Goal: Book appointment/travel/reservation

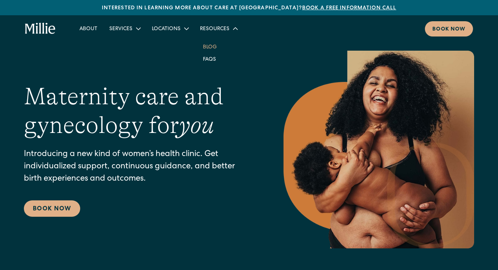
click at [213, 47] on link "Blog" at bounding box center [210, 47] width 26 height 12
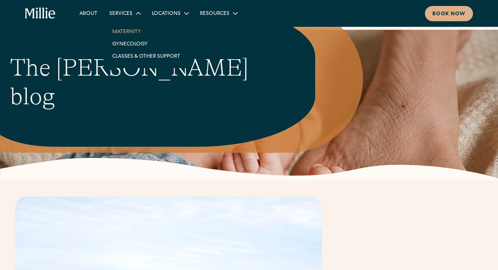
click at [132, 31] on link "Maternity" at bounding box center [146, 31] width 80 height 12
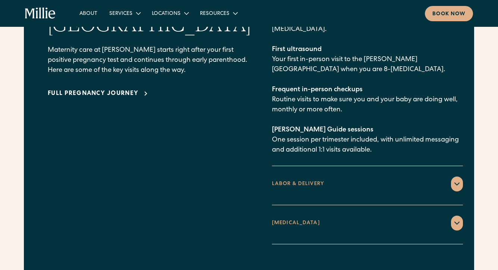
scroll to position [1110, 0]
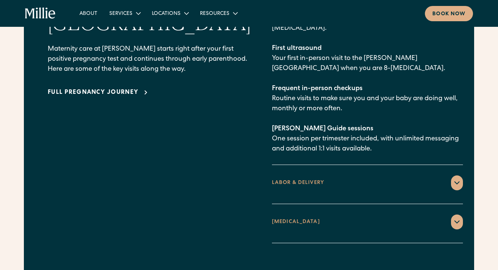
click at [283, 179] on div "LABOR & DELIVERY" at bounding box center [298, 183] width 52 height 8
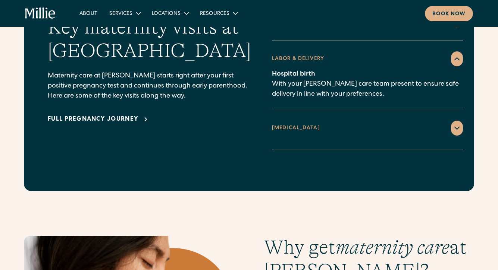
scroll to position [1083, 0]
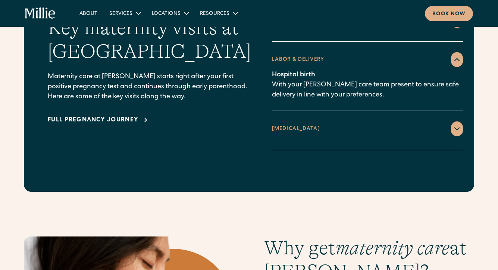
click at [295, 136] on div "1 week postpartum Home visit for recovery check-in, with consultation on infant…" at bounding box center [367, 137] width 191 height 3
click at [283, 125] on div "POSTPARTUM" at bounding box center [296, 129] width 48 height 8
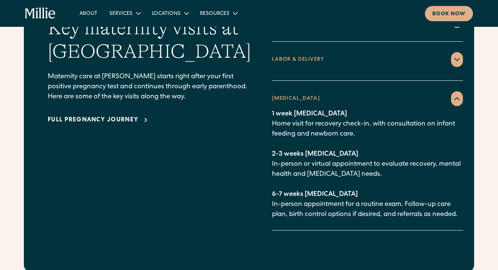
click at [133, 116] on div "Full pregnancy journey" at bounding box center [93, 120] width 91 height 9
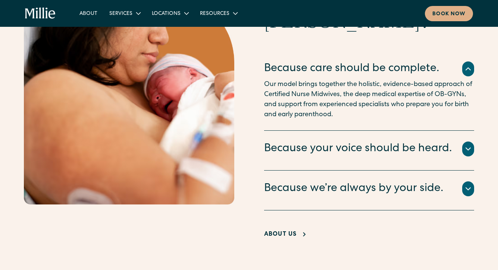
scroll to position [1412, 0]
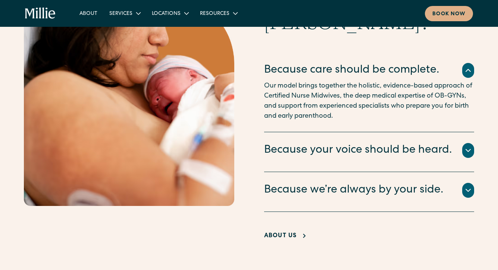
click at [341, 143] on div "Because your voice should be heard." at bounding box center [358, 151] width 188 height 16
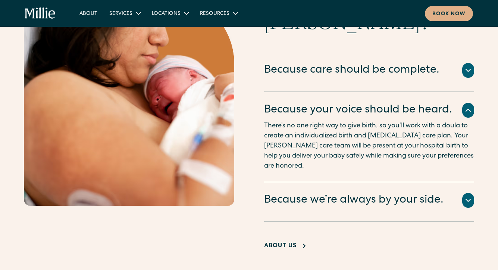
click at [330, 193] on div "Because we’re always by your side." at bounding box center [353, 201] width 179 height 16
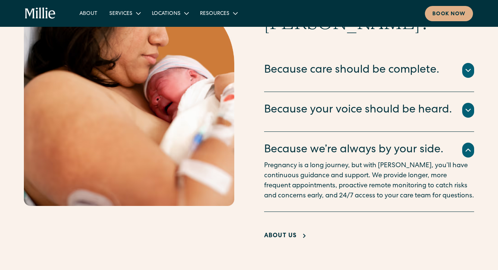
click at [292, 232] on div "About Us" at bounding box center [280, 236] width 33 height 9
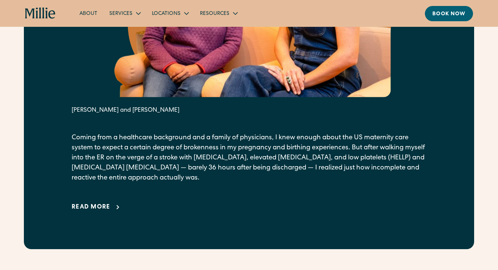
scroll to position [471, 0]
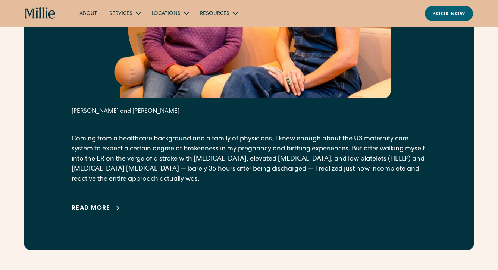
click at [103, 210] on div "Read more" at bounding box center [91, 208] width 39 height 9
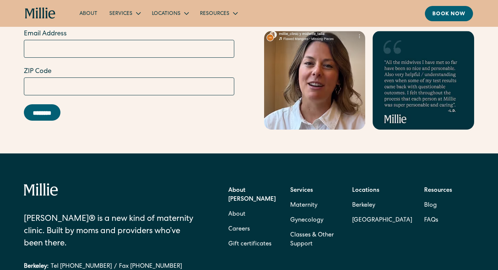
scroll to position [3133, 0]
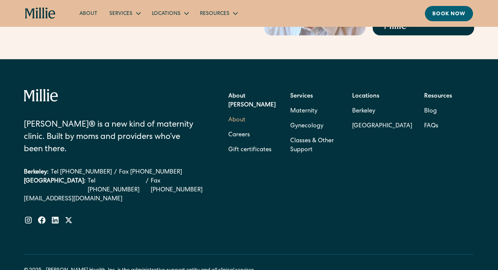
click at [241, 113] on link "About" at bounding box center [236, 120] width 17 height 15
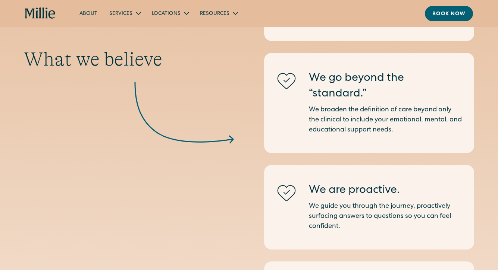
scroll to position [838, 0]
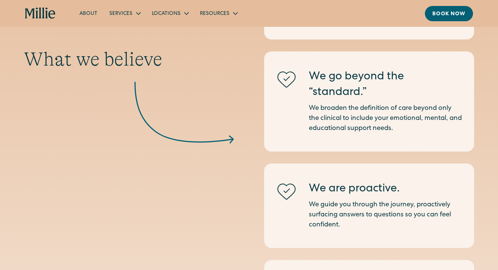
click at [315, 114] on p "We broaden the definition of care beyond only the clinical to include your emot…" at bounding box center [386, 119] width 154 height 30
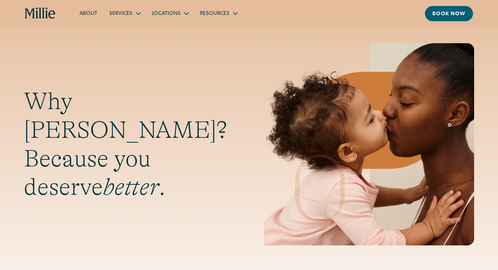
scroll to position [0, 0]
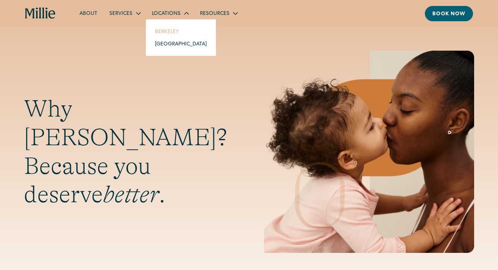
click at [173, 32] on link "Berkeley" at bounding box center [181, 31] width 64 height 12
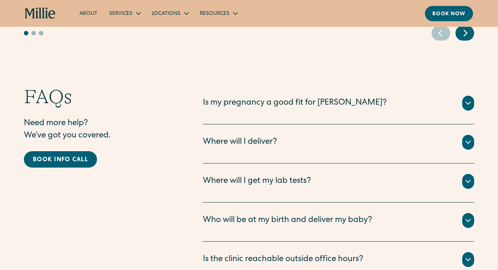
scroll to position [1897, 0]
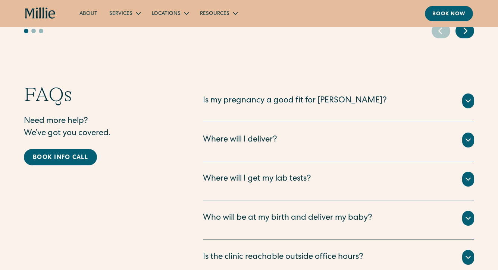
click at [257, 173] on div "Where will I get my lab tests?" at bounding box center [257, 179] width 108 height 12
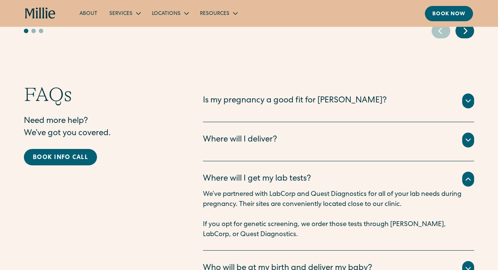
click at [244, 148] on div "All births for [PERSON_NAME] patients take place at [PERSON_NAME][GEOGRAPHIC_DA…" at bounding box center [338, 149] width 271 height 3
click at [244, 134] on div "Where will I deliver?" at bounding box center [240, 140] width 74 height 12
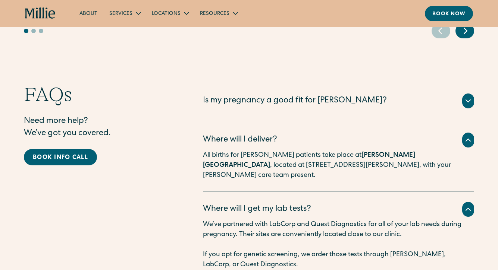
click at [252, 95] on div "Is my pregnancy a good fit for [PERSON_NAME]?" at bounding box center [295, 101] width 184 height 12
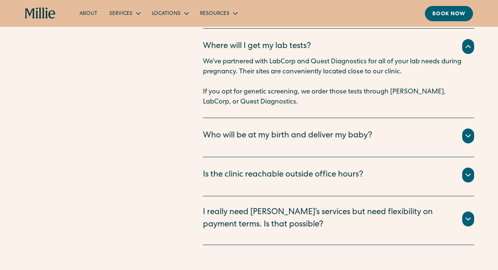
scroll to position [2283, 0]
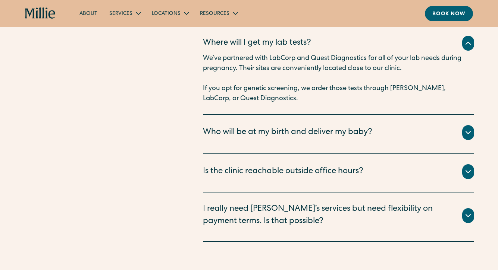
click at [282, 127] on div "Who will be at my birth and deliver my baby?" at bounding box center [287, 133] width 169 height 12
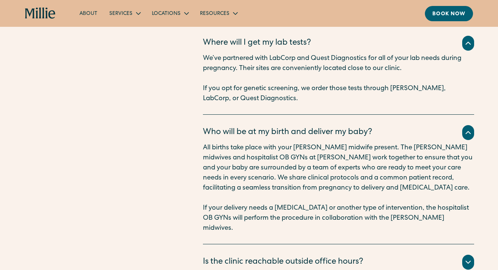
click at [267, 143] on p "All births take place with your [PERSON_NAME] midwife present. The [PERSON_NAME…" at bounding box center [338, 168] width 271 height 50
click at [267, 143] on p "All births take place with your Millie midwife present. The Millie midwives and…" at bounding box center [338, 168] width 271 height 50
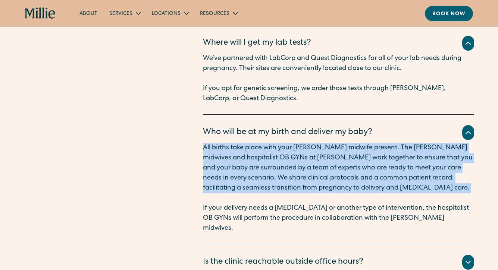
click at [267, 143] on p "All births take place with your Millie midwife present. The Millie midwives and…" at bounding box center [338, 168] width 271 height 50
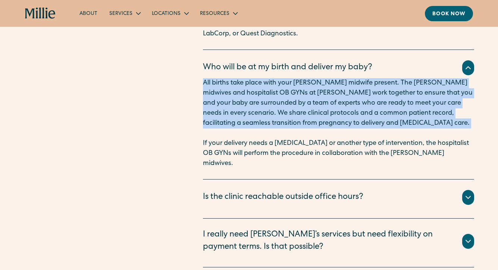
scroll to position [2349, 0]
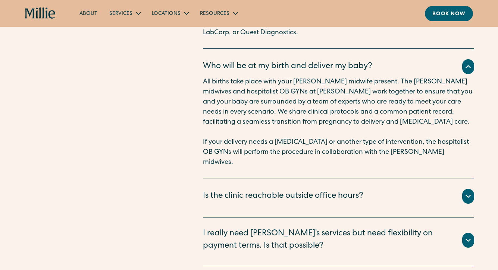
click at [262, 189] on div "Is the clinic reachable outside office hours?" at bounding box center [338, 196] width 271 height 15
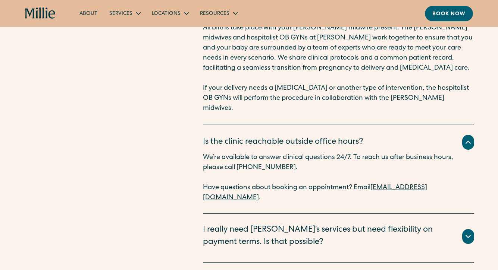
scroll to position [2405, 0]
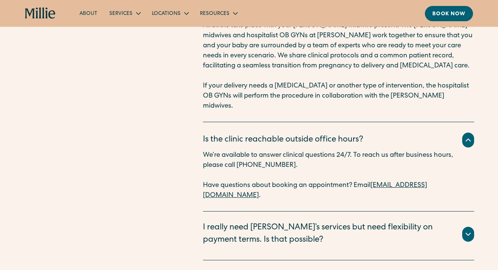
click at [280, 222] on div "I really need Millie’s services but need flexibility on payment terms. Is that …" at bounding box center [328, 234] width 250 height 25
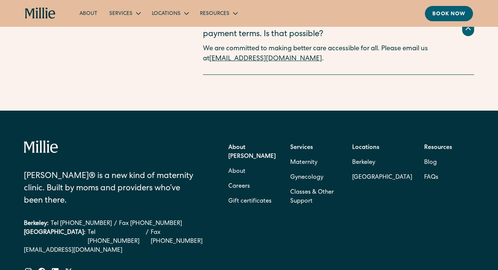
scroll to position [2612, 0]
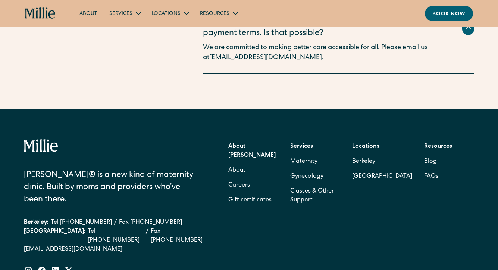
click at [307, 144] on strong "Services" at bounding box center [301, 147] width 23 height 6
click at [314, 184] on link "Classes & Other Support" at bounding box center [315, 196] width 50 height 24
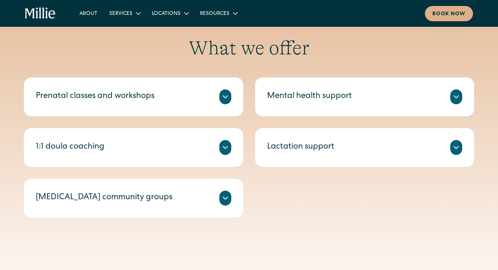
scroll to position [246, 0]
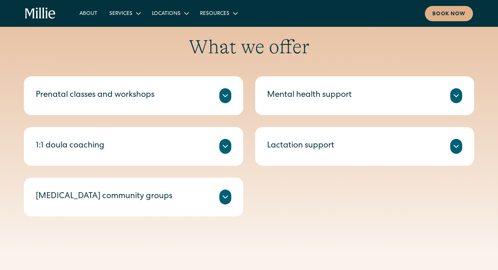
click at [302, 95] on div "Mental health support" at bounding box center [309, 95] width 85 height 12
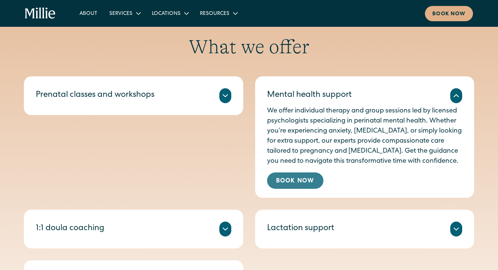
click at [306, 179] on link "Book Now" at bounding box center [295, 181] width 56 height 16
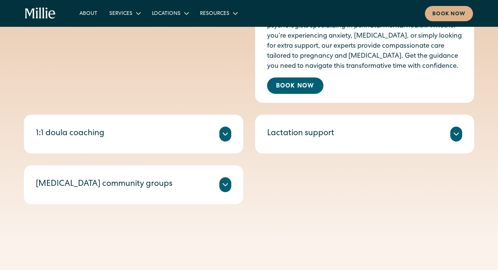
scroll to position [343, 0]
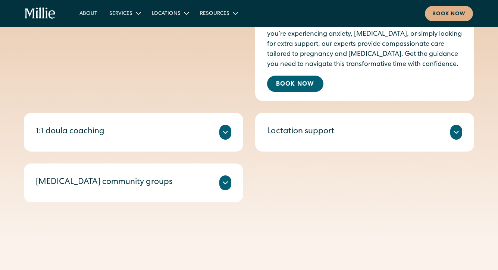
click at [158, 133] on div "1:1 doula coaching" at bounding box center [133, 132] width 195 height 15
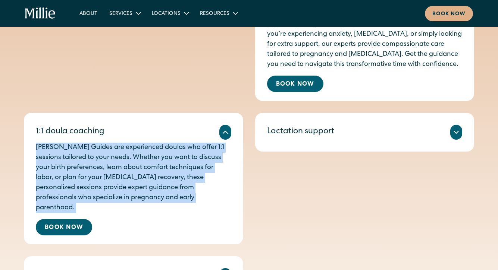
drag, startPoint x: 160, startPoint y: 140, endPoint x: 173, endPoint y: 204, distance: 64.9
click at [173, 204] on div "Millie Guides are experienced doulas who offer 1:1 sessions tailored to your ne…" at bounding box center [133, 188] width 195 height 96
click at [164, 185] on p "Millie Guides are experienced doulas who offer 1:1 sessions tailored to your ne…" at bounding box center [133, 178] width 195 height 70
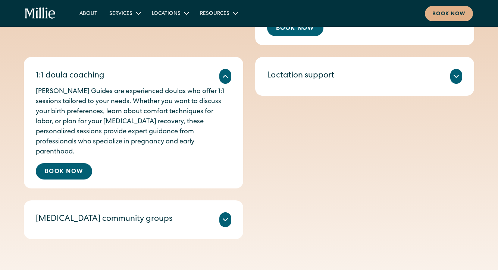
scroll to position [402, 0]
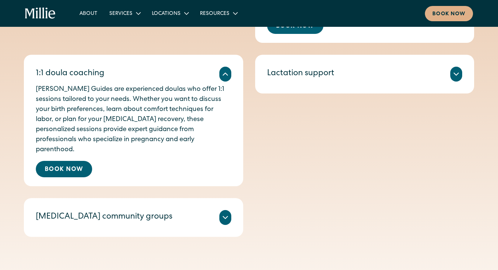
click at [189, 210] on div "Postpartum community groups" at bounding box center [133, 217] width 195 height 15
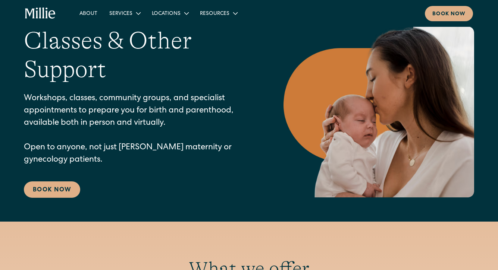
scroll to position [0, 0]
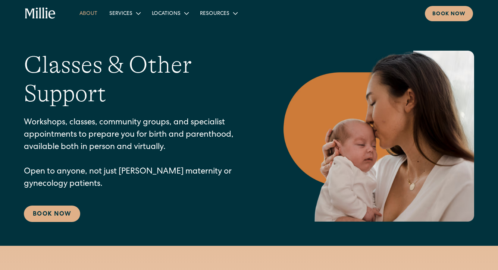
click at [91, 14] on link "About" at bounding box center [88, 13] width 30 height 12
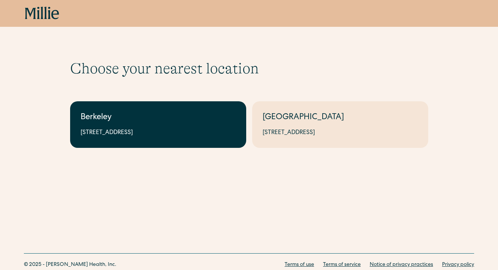
click at [176, 129] on div "2999 Regent St, Suite 524, Berkeley, CA 94705" at bounding box center [158, 133] width 155 height 9
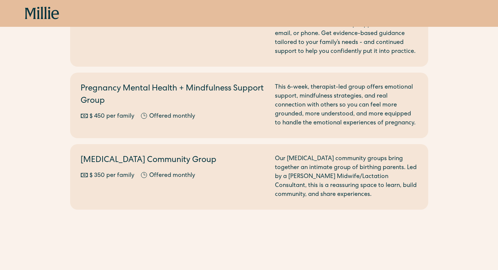
scroll to position [896, 0]
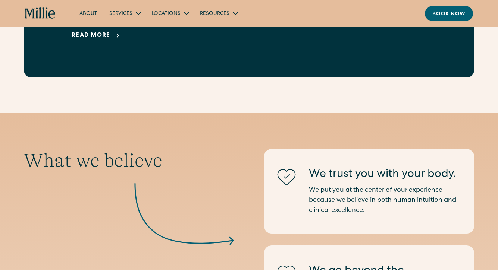
scroll to position [313, 0]
